Goal: Information Seeking & Learning: Learn about a topic

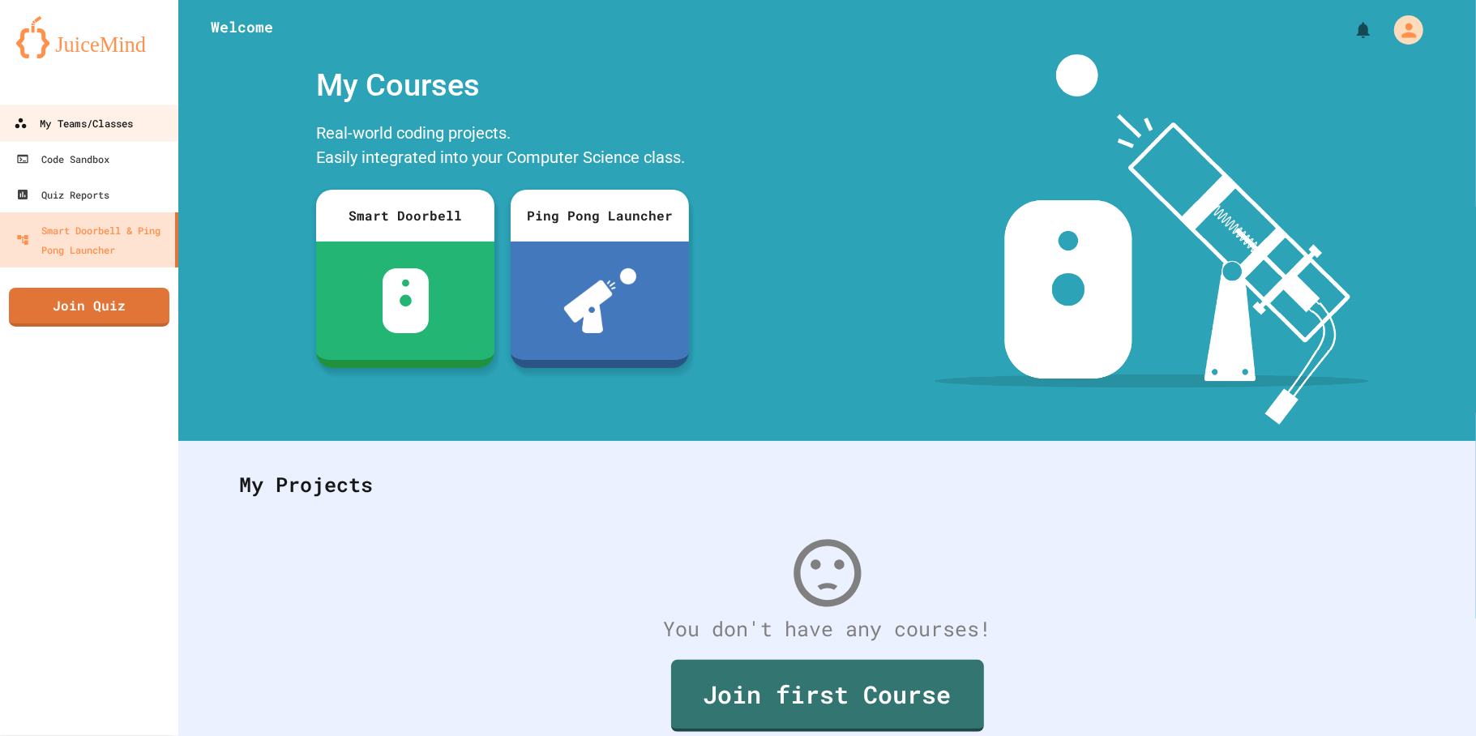
click at [97, 114] on div "My Teams/Classes" at bounding box center [73, 124] width 119 height 20
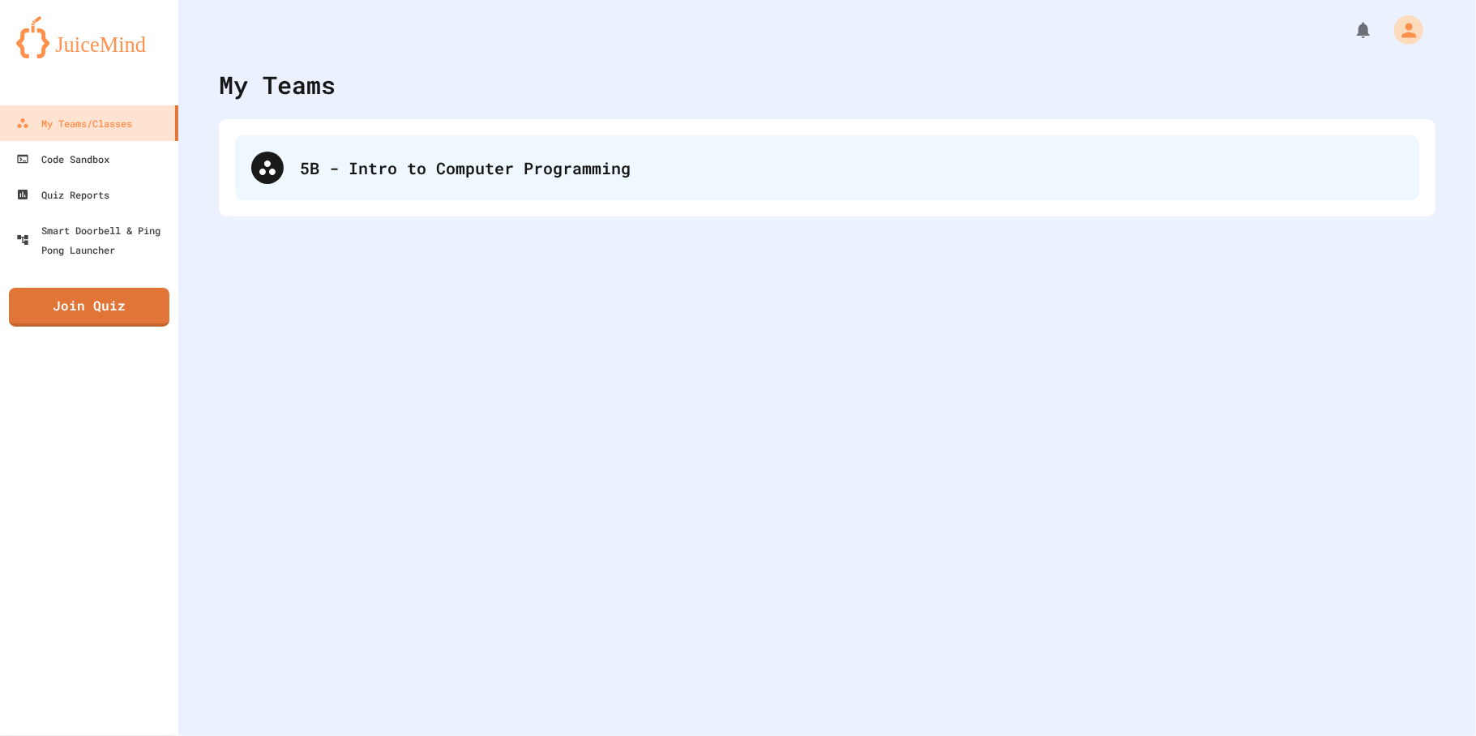
click at [413, 187] on div "5B - Intro to Computer Programming" at bounding box center [827, 167] width 1185 height 65
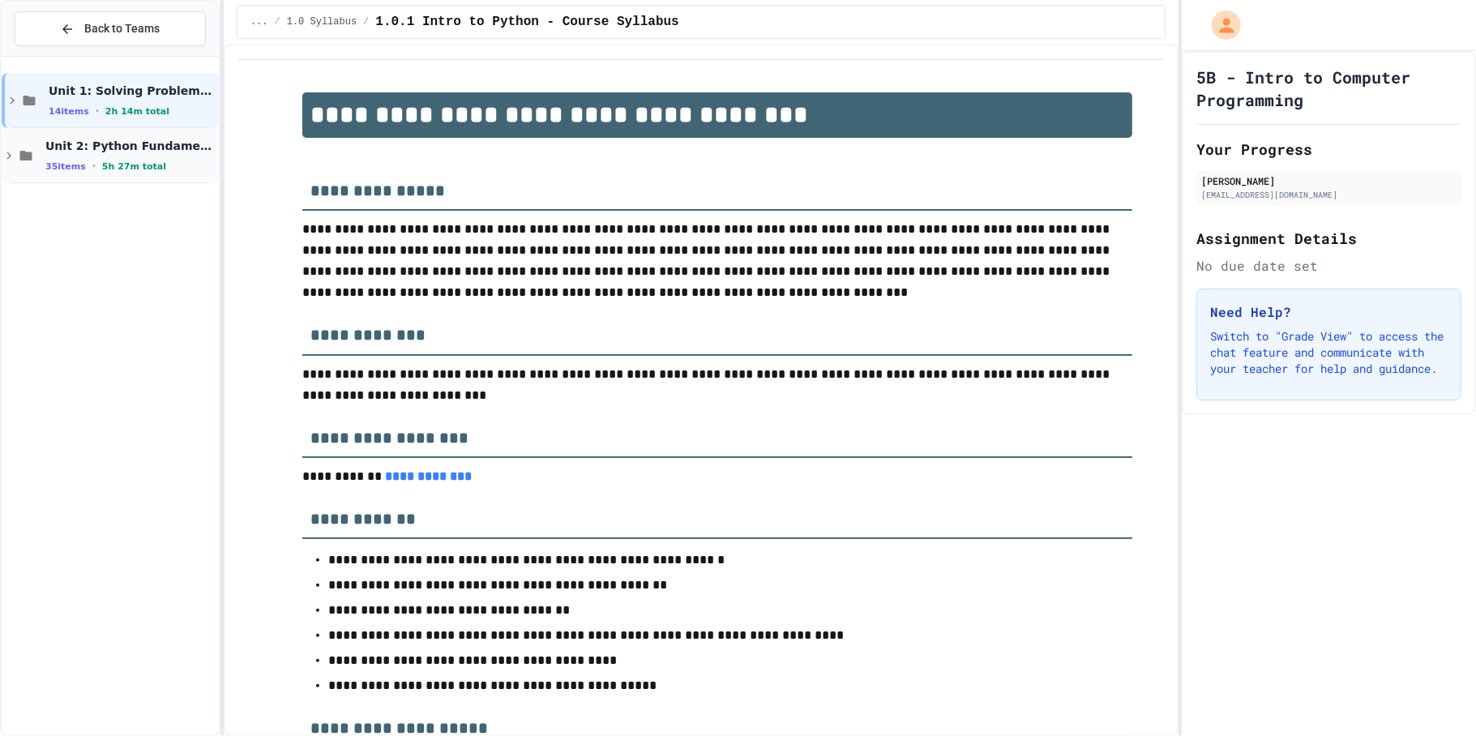
click at [156, 139] on span "Unit 2: Python Fundamentals" at bounding box center [130, 146] width 170 height 15
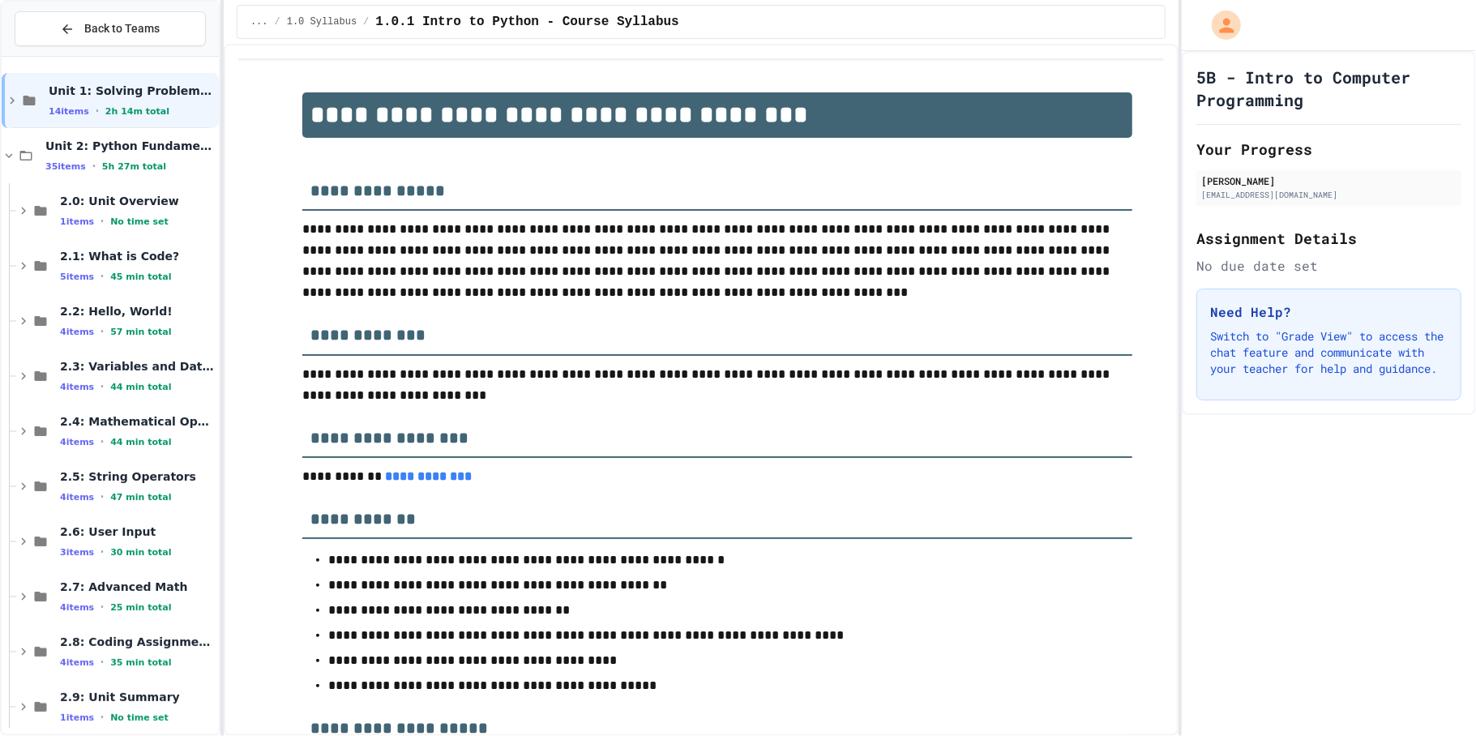
scroll to position [71, 0]
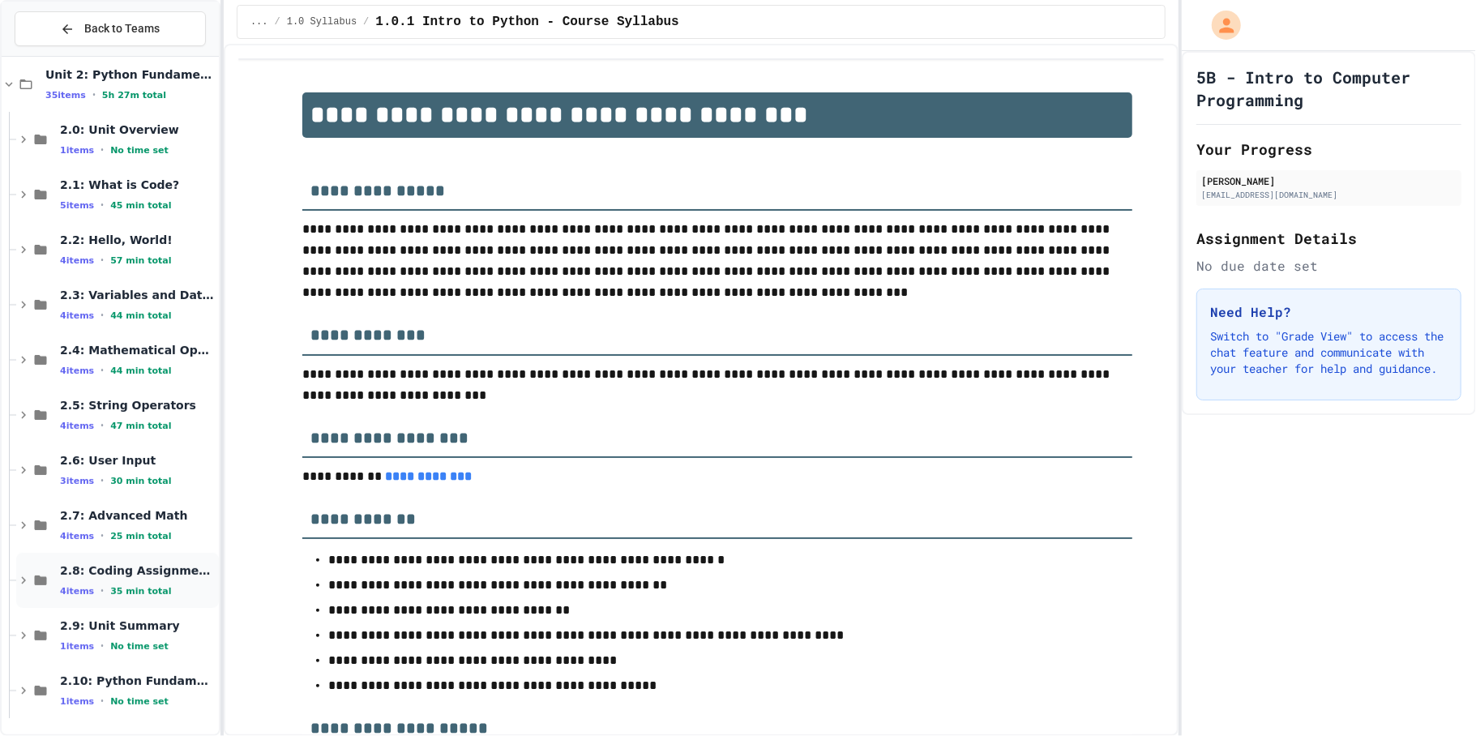
click at [145, 592] on span "35 min total" at bounding box center [140, 591] width 61 height 11
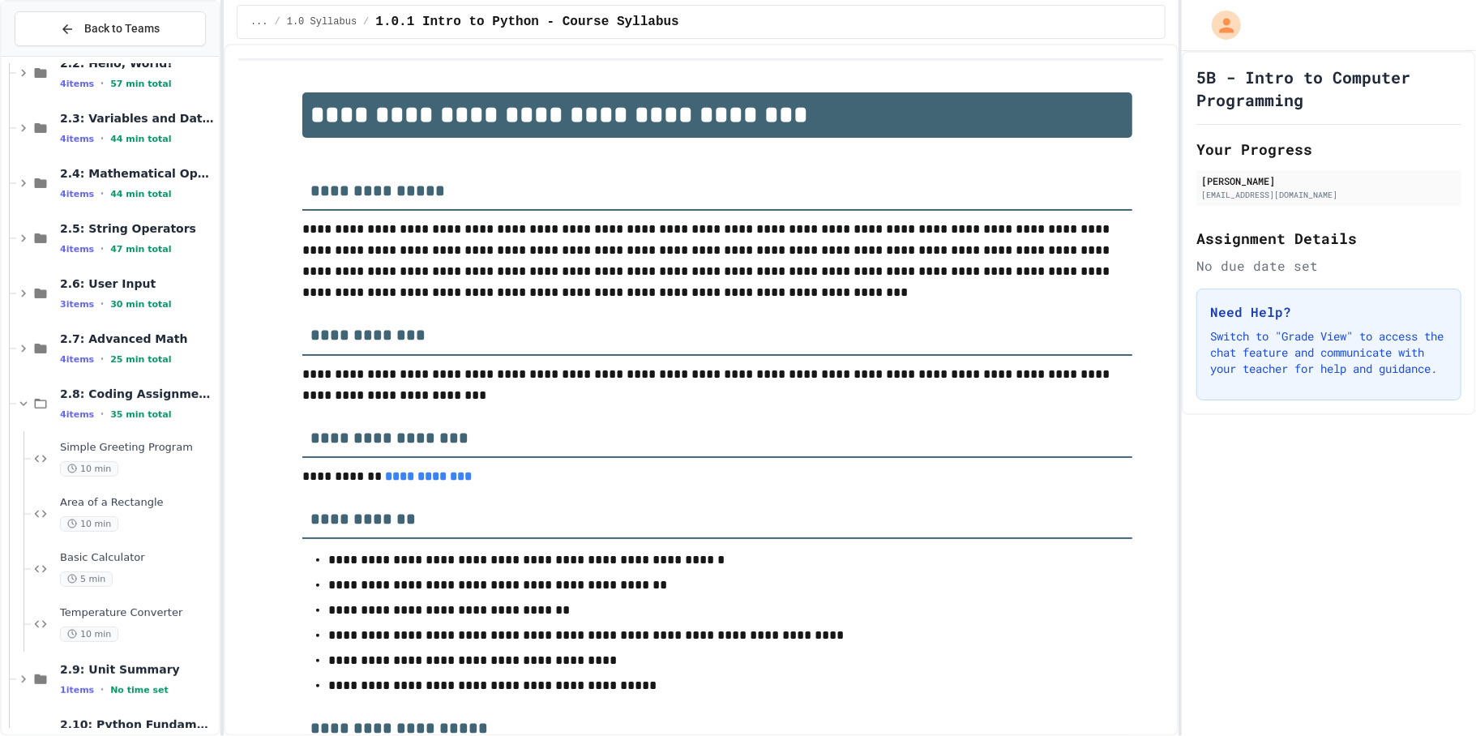
scroll to position [292, 0]
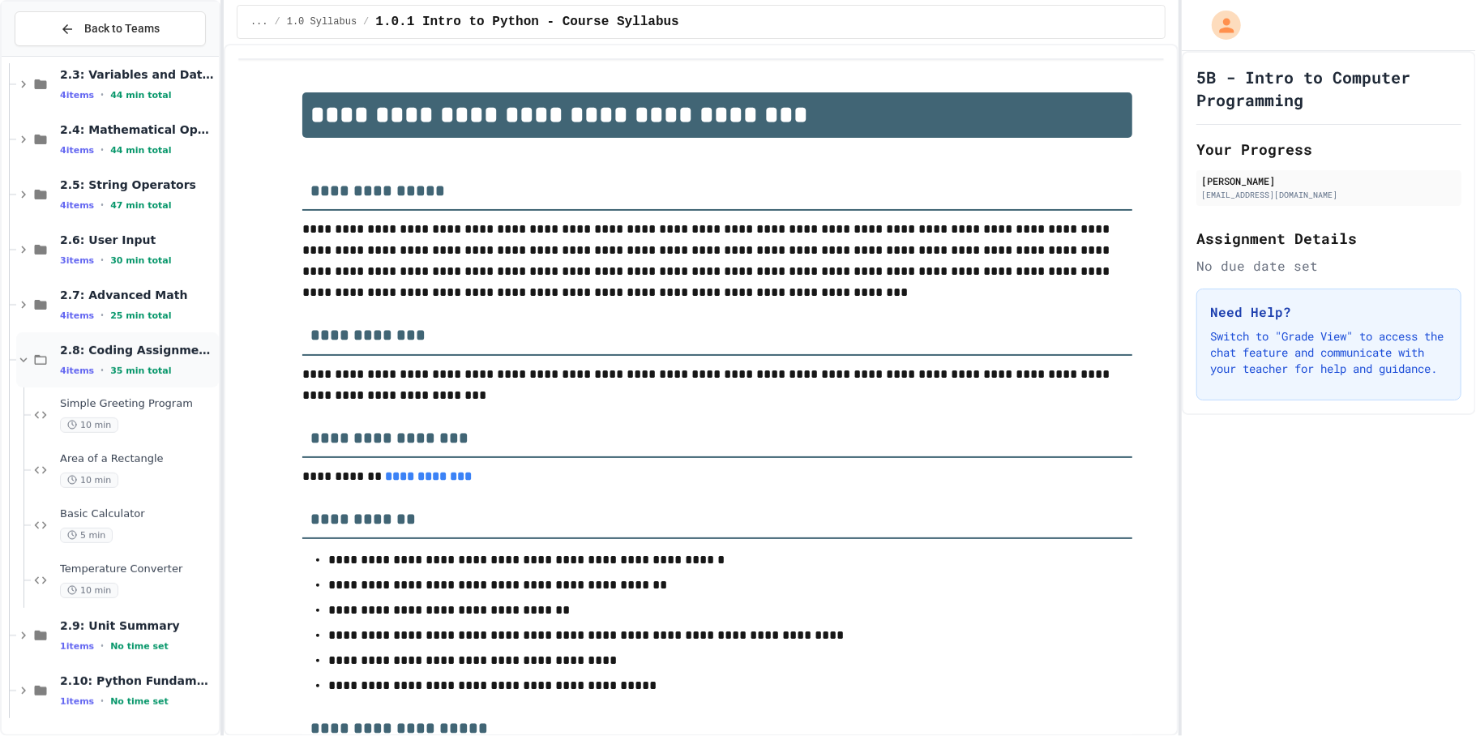
click at [107, 363] on div "2.8: Coding Assignments 4 items • 35 min total" at bounding box center [138, 360] width 156 height 34
